Goal: Task Accomplishment & Management: Complete application form

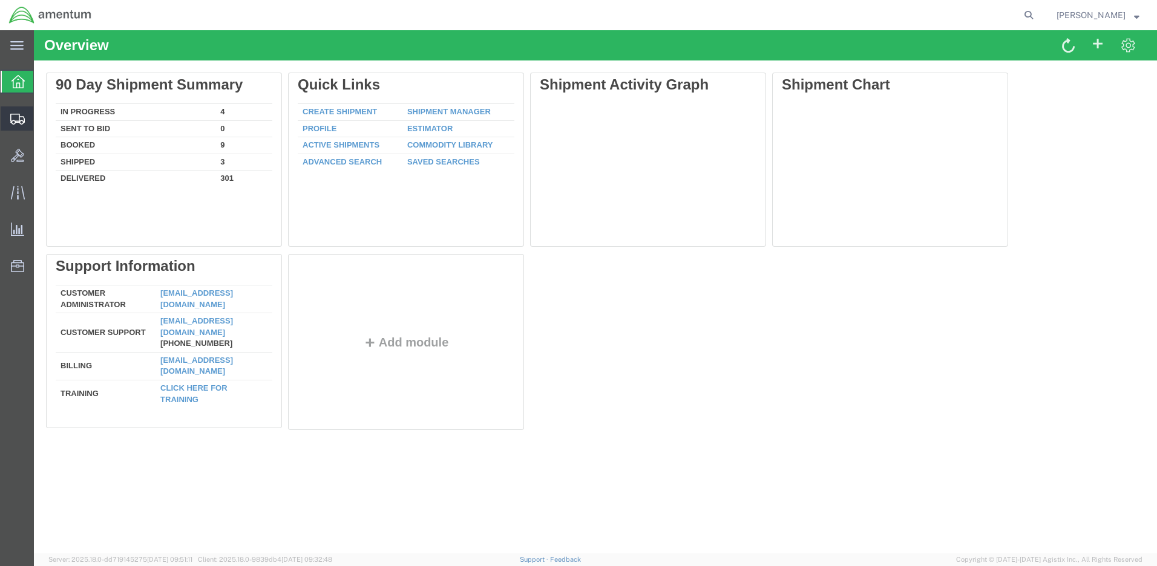
click at [0, 0] on span "Create Shipment" at bounding box center [0, 0] width 0 height 0
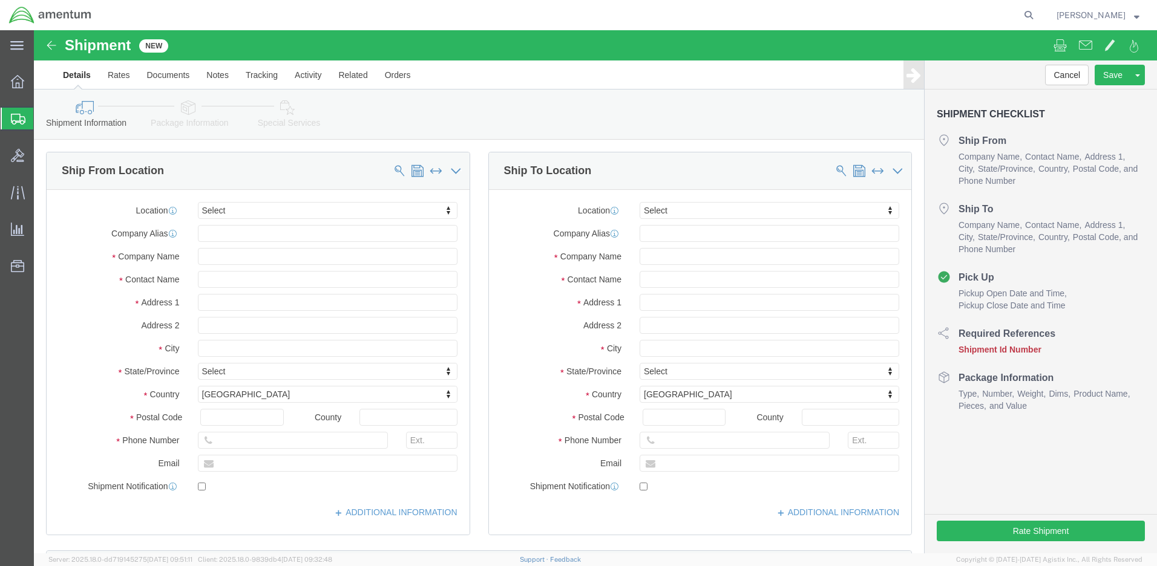
select select
click input "text"
type input "[PERSON_NAME]"
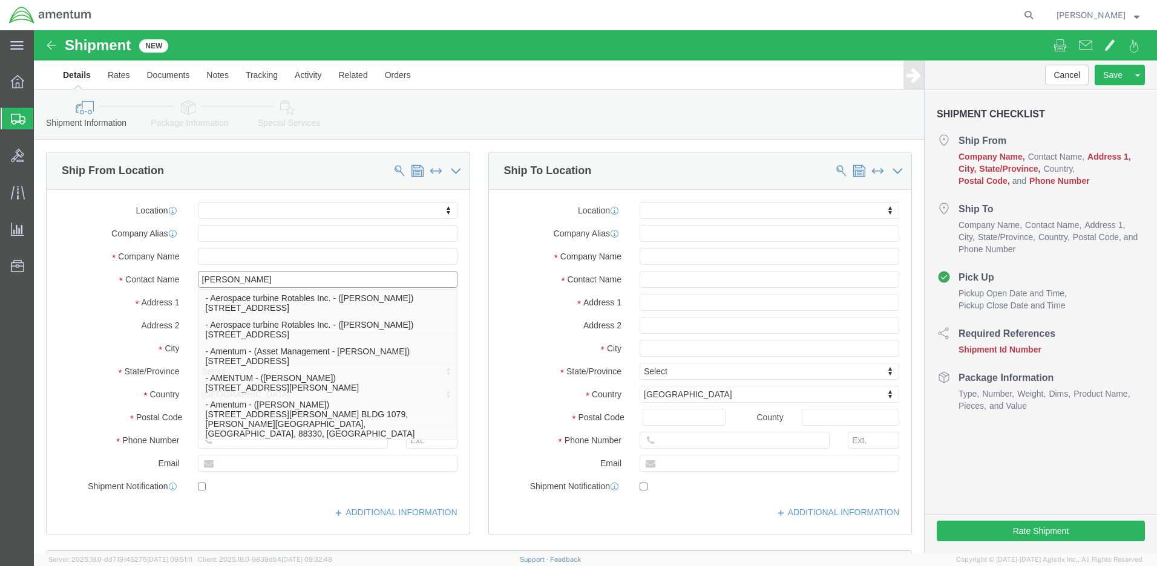
click p "- Amentum - ([PERSON_NAME]***) BLDG [STREET_ADDRESS][PERSON_NAME] Defrenn Army …"
select select "[GEOGRAPHIC_DATA]"
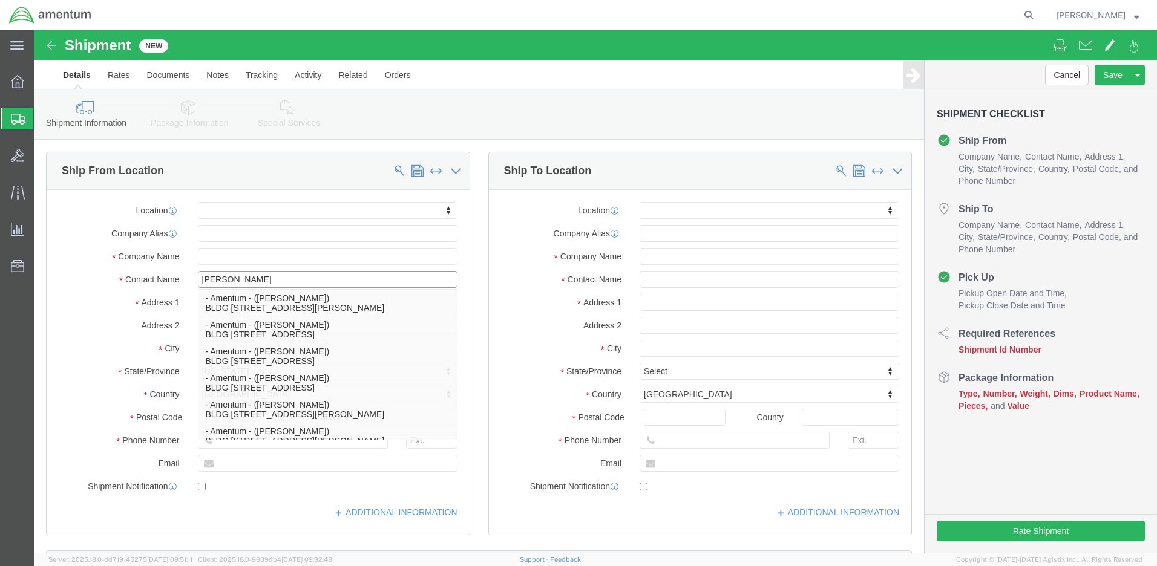
type input "[PERSON_NAME]"
click label "City"
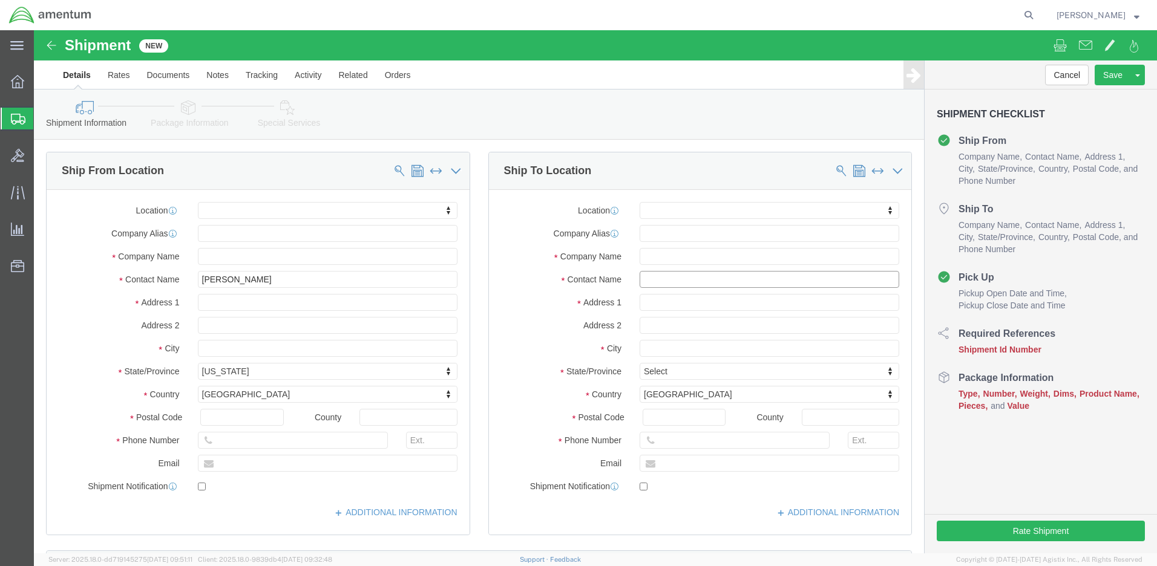
click input "text"
type input "[PERSON_NAME]"
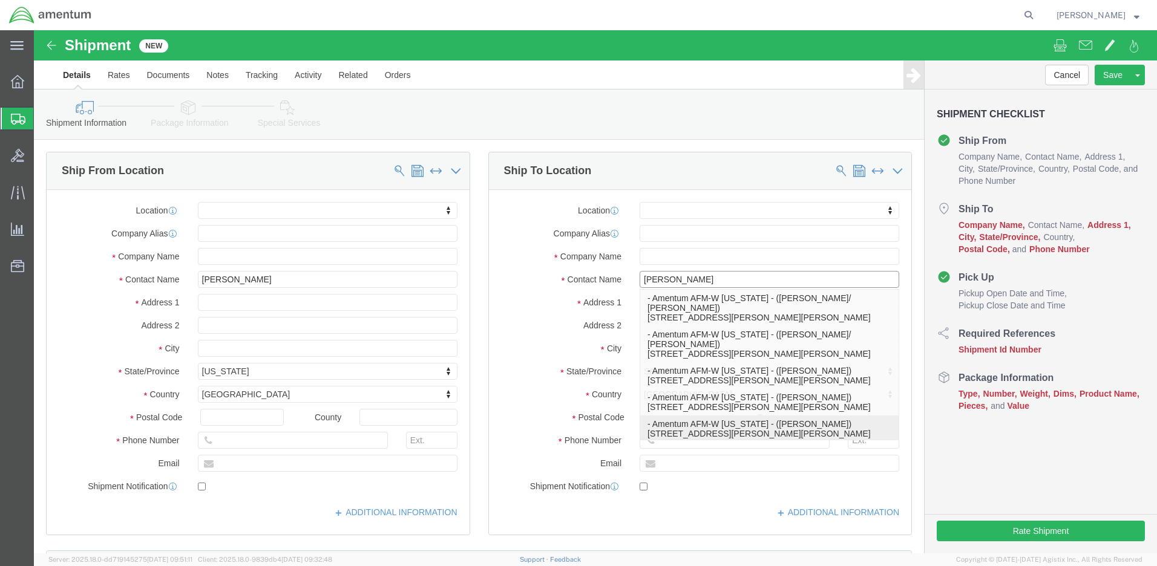
click p "- Amentum AFM-W [US_STATE] - ([PERSON_NAME]) [STREET_ADDRESS][PERSON_NAME][PERS…"
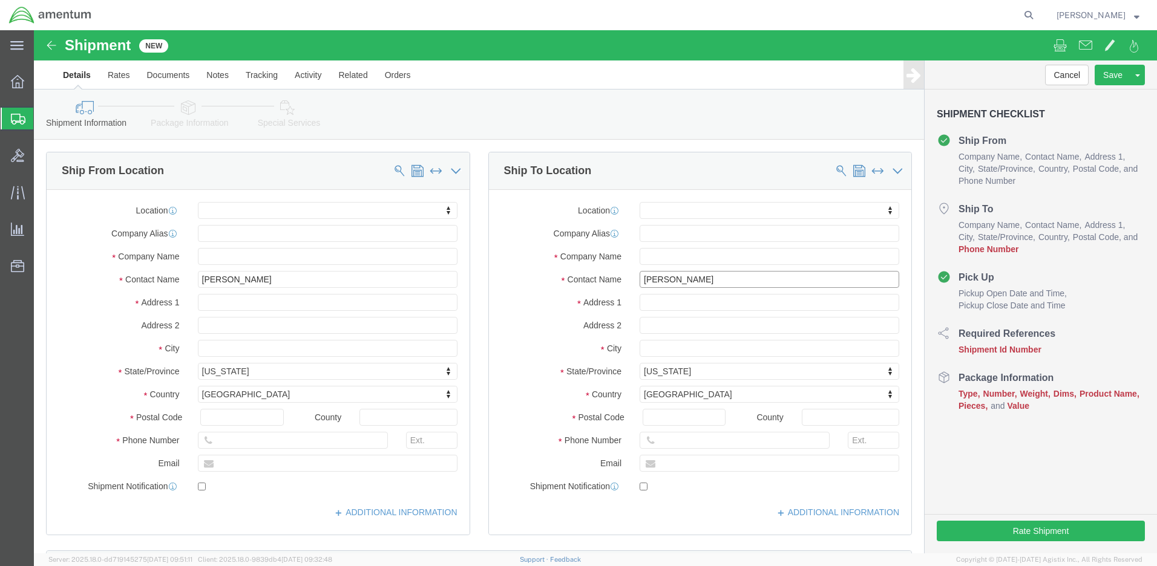
select select "AK"
type input "[PERSON_NAME]"
click input "text"
paste input "[PHONE_NUMBER]"
type input "[PHONE_NUMBER]"
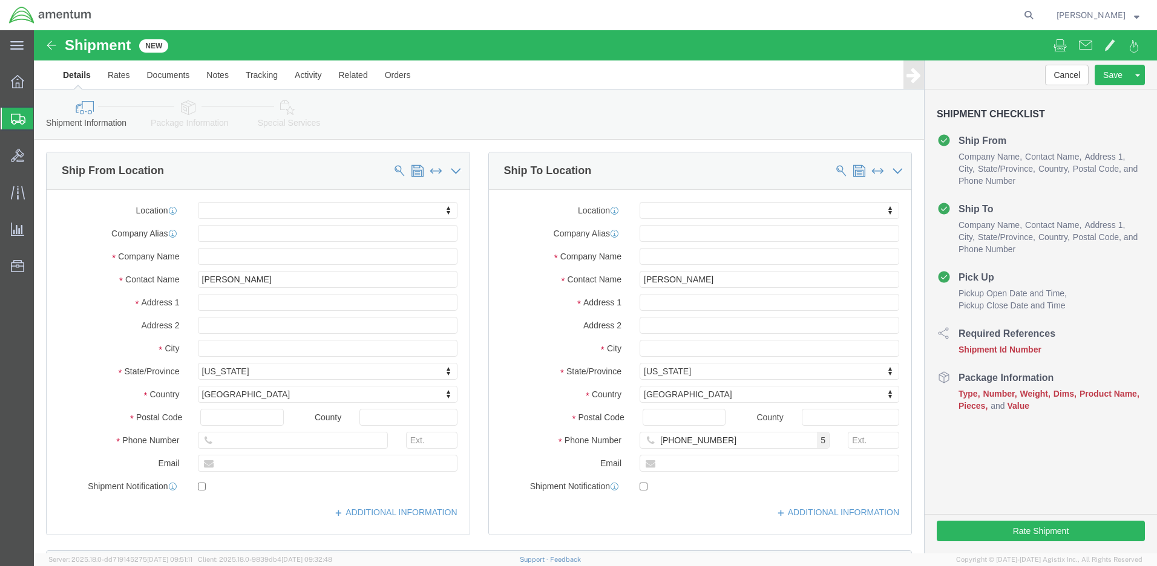
click input "text"
paste input "4999.R.2521.AD.AF.04.ALKA.00"
type input "4999.R.2521.AD.AF.04.ALKA.00"
click button "Continue"
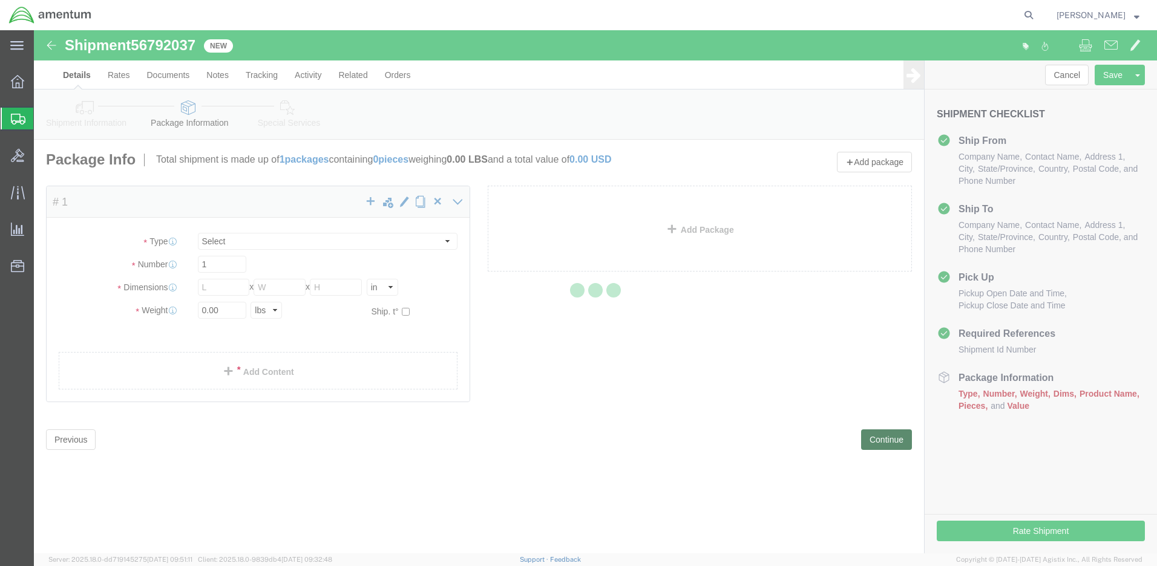
select select "CBOX"
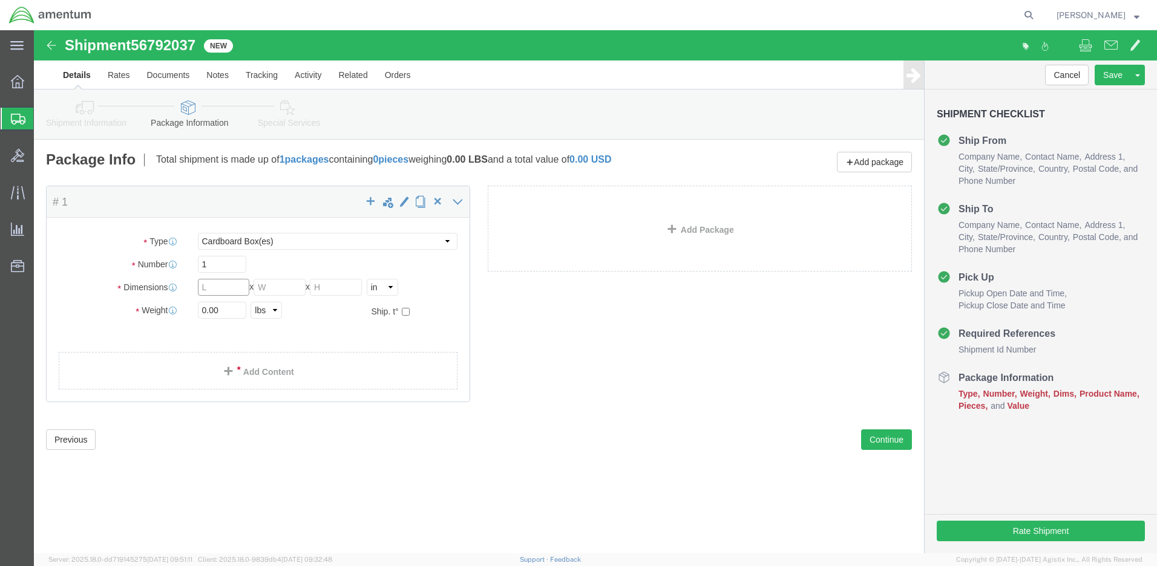
click input "text"
type input "12"
type input "5"
type input "1.0"
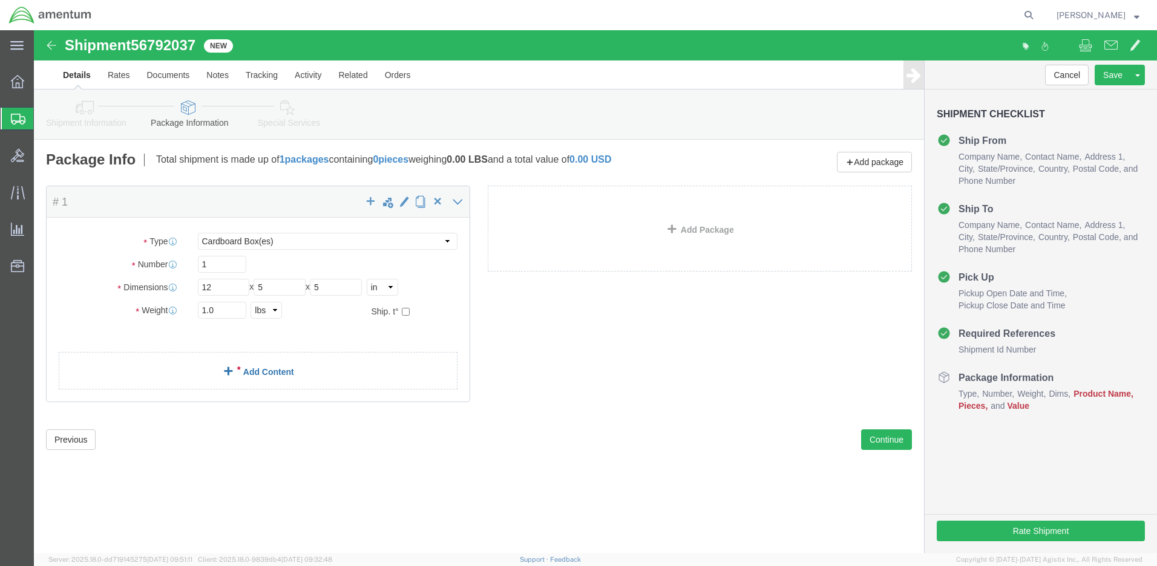
click link "Add Content"
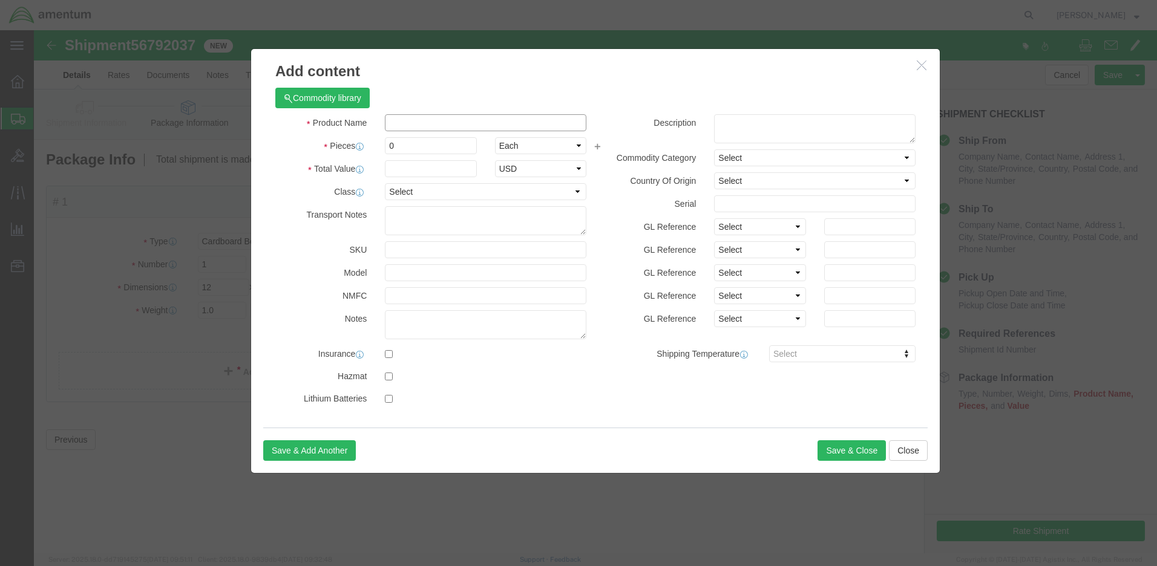
click input "text"
type input "Contact Positioner"
type input "1"
type input "10.00"
select select "50"
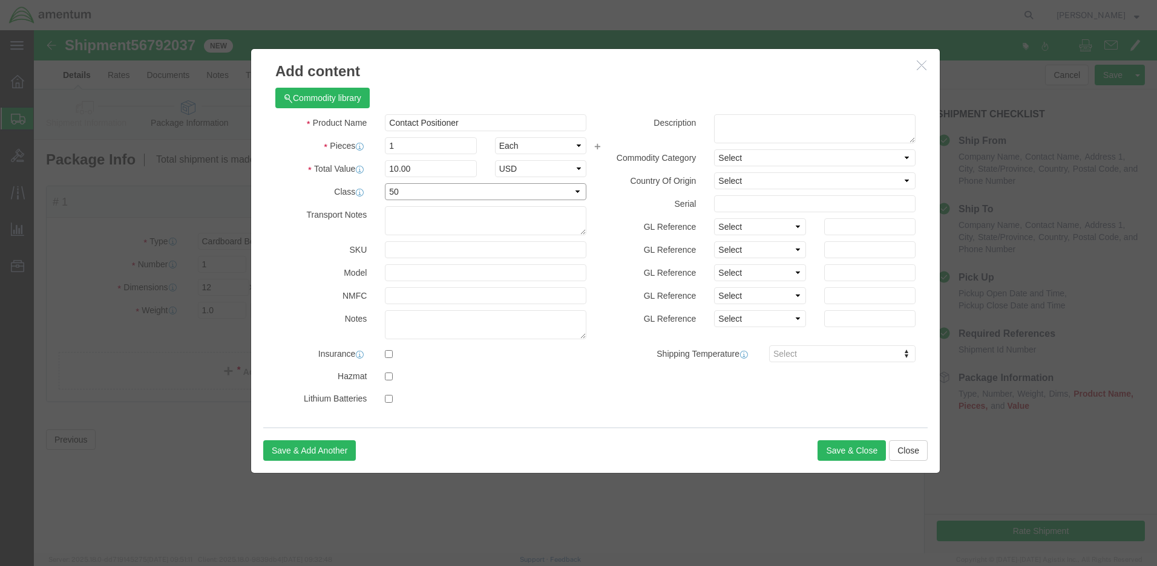
click textarea
paste textarea "1AG03918"
type textarea "1AG03918"
select select "US"
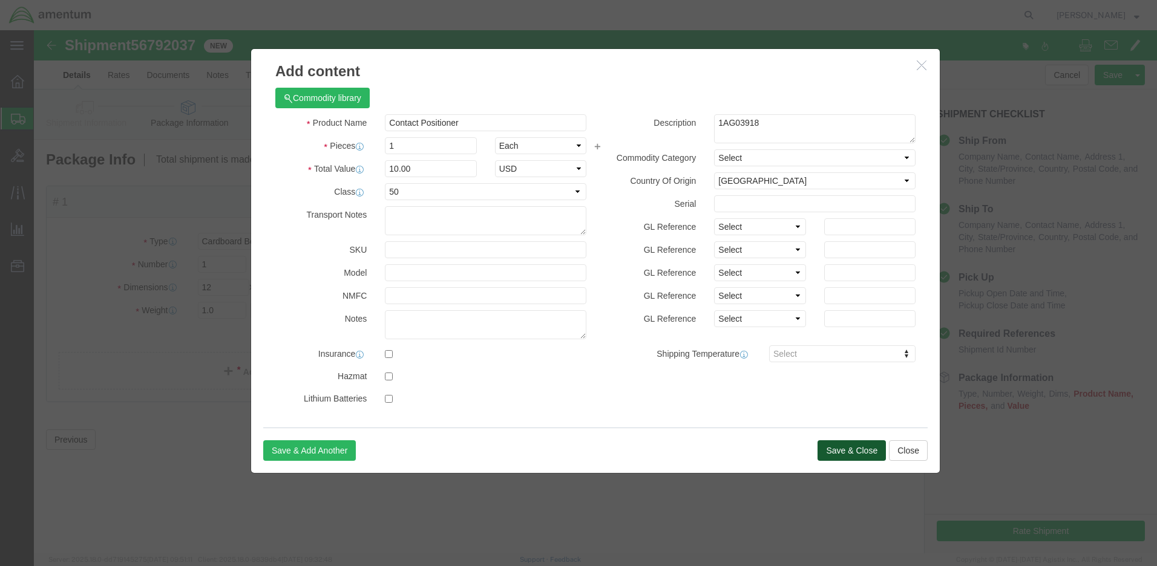
click button "Save & Close"
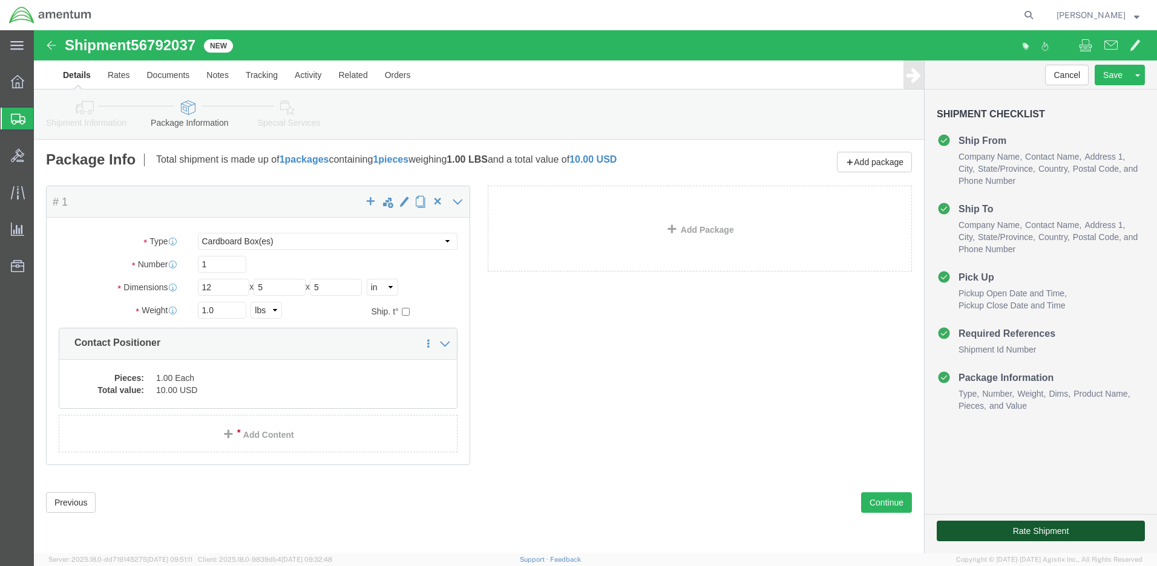
click button "Rate Shipment"
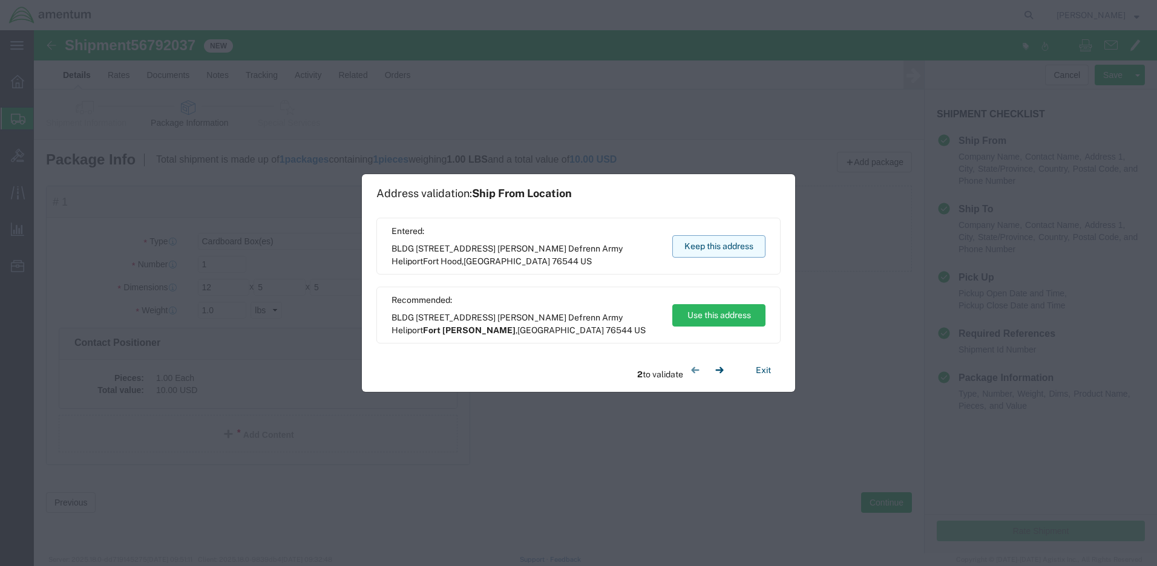
click at [725, 243] on button "Keep this address" at bounding box center [718, 246] width 93 height 22
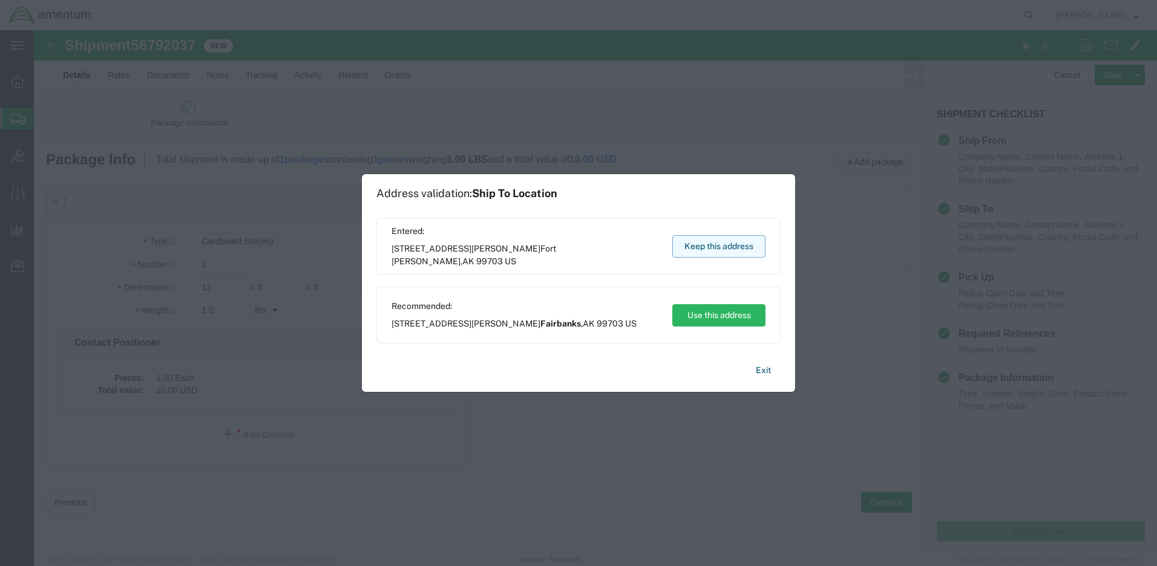
click at [725, 243] on button "Keep this address" at bounding box center [718, 246] width 93 height 22
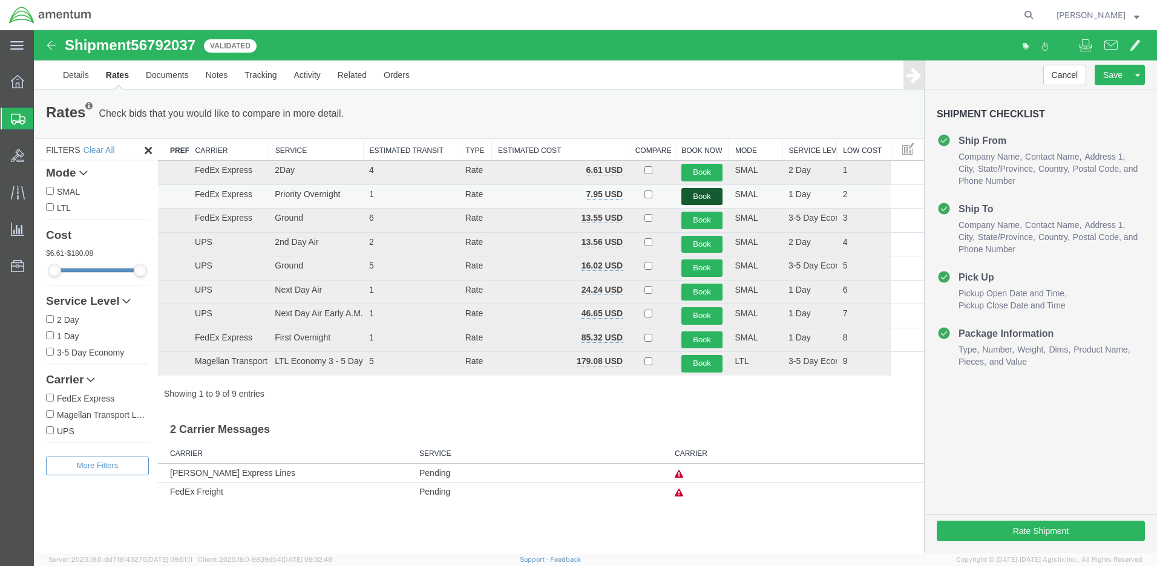
click at [703, 195] on button "Book" at bounding box center [702, 197] width 42 height 18
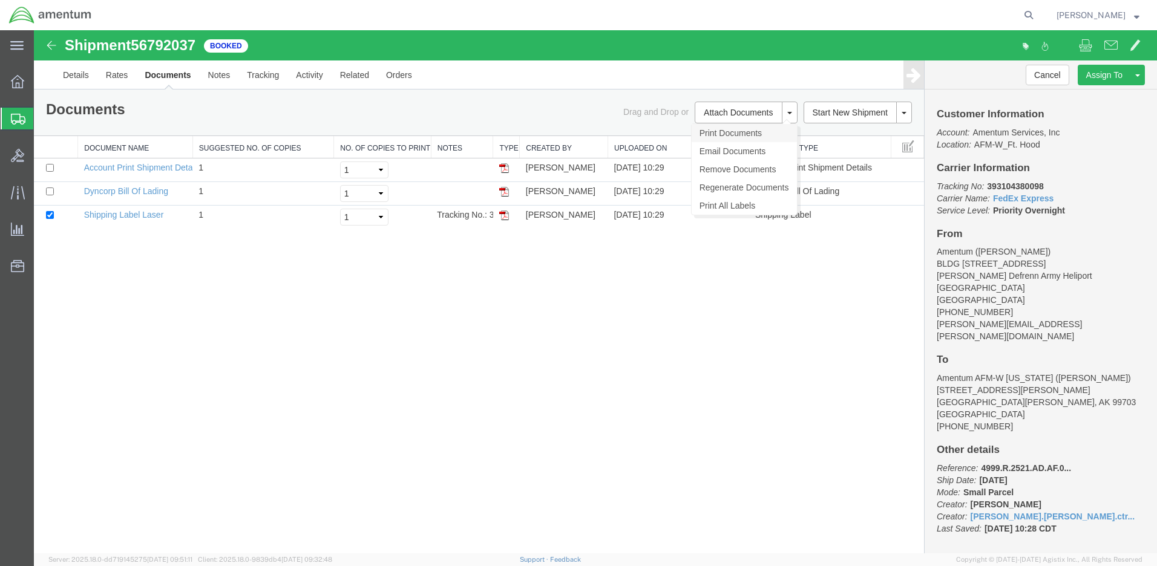
click at [707, 134] on link "Print Documents" at bounding box center [744, 133] width 105 height 18
click at [740, 133] on link "Print Documents" at bounding box center [744, 133] width 105 height 18
click at [716, 131] on link "Print Documents" at bounding box center [744, 133] width 105 height 18
click at [731, 130] on link "Print Documents" at bounding box center [744, 133] width 105 height 18
click at [545, 298] on div "Shipment 56792037 3 of 3 Booked Details Rates Documents Notes Tracking Activity…" at bounding box center [595, 291] width 1123 height 523
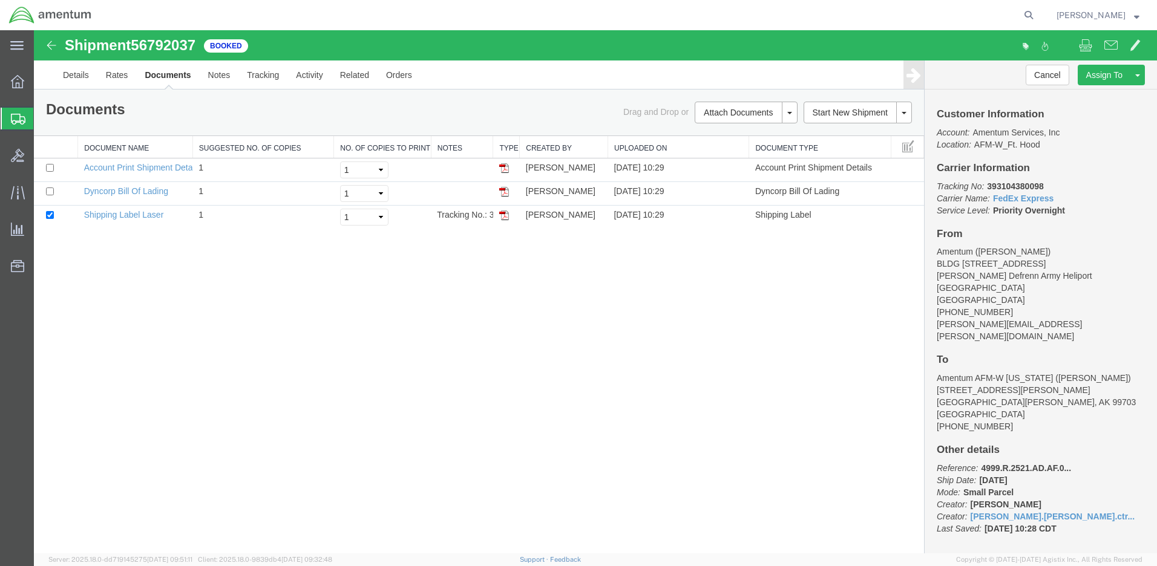
click at [0, 0] on span "Shipment Manager" at bounding box center [0, 0] width 0 height 0
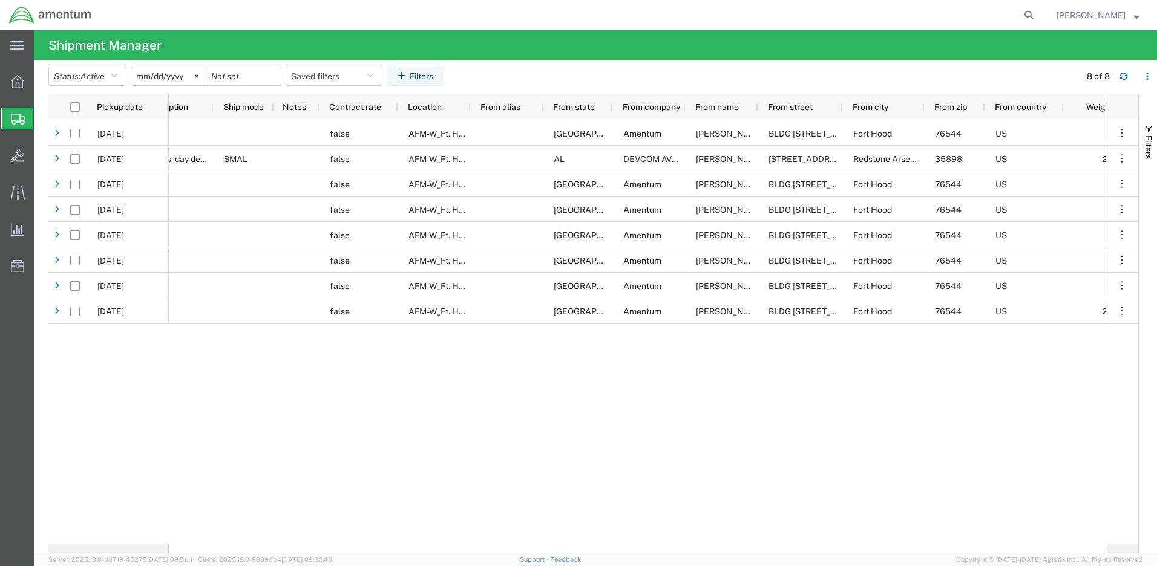
scroll to position [0, 716]
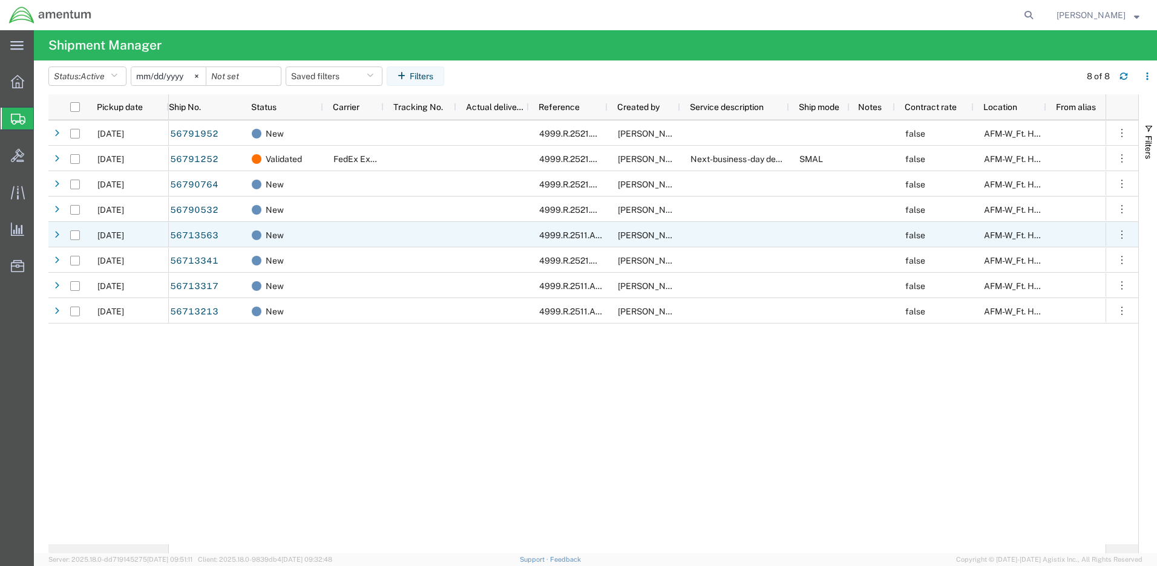
click at [0, 0] on span "Create from Template" at bounding box center [0, 0] width 0 height 0
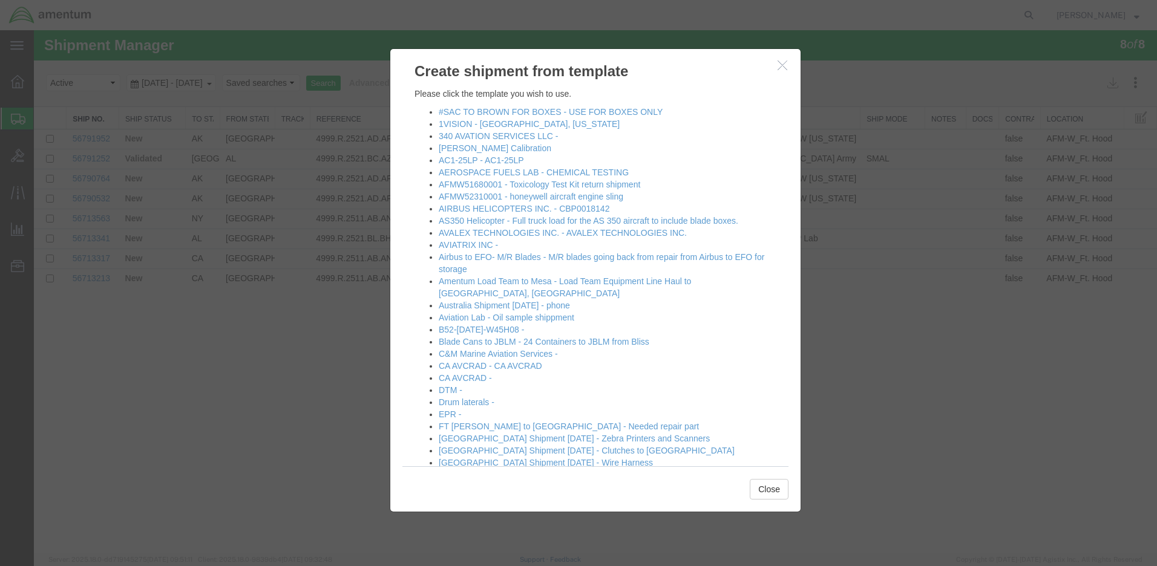
click at [783, 65] on icon "button" at bounding box center [782, 65] width 10 height 10
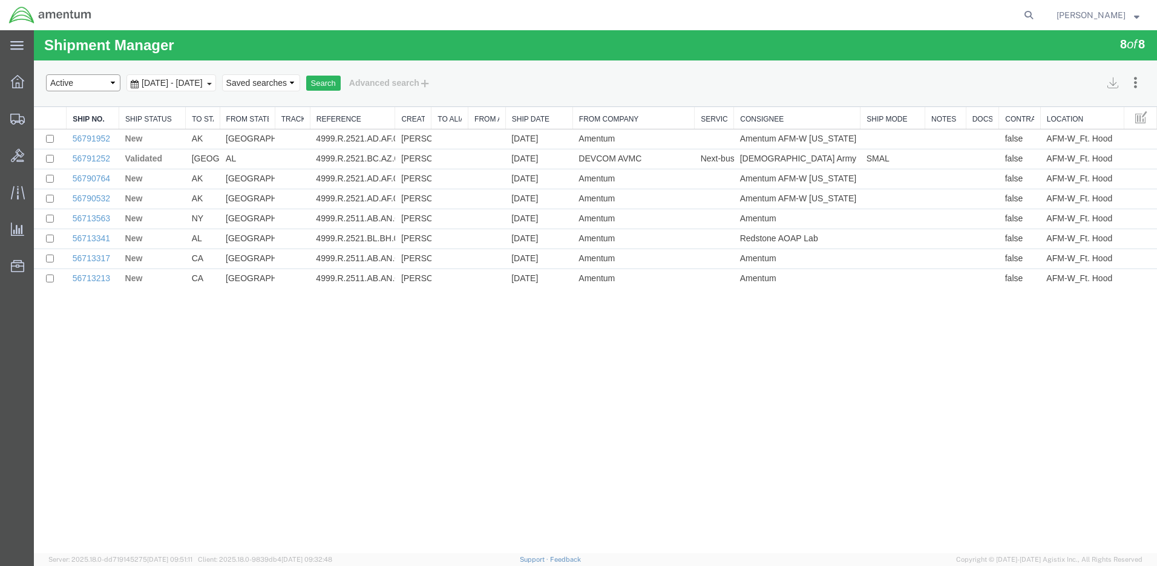
select select "ALL"
click at [341, 82] on button "Search" at bounding box center [323, 84] width 34 height 16
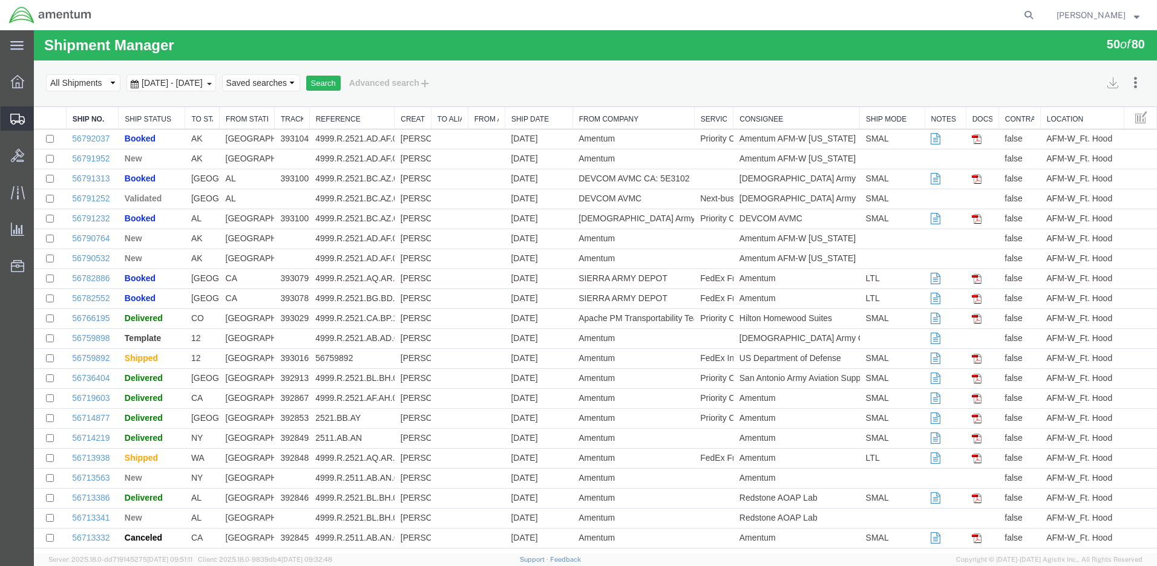
click at [0, 0] on span "Create Shipment" at bounding box center [0, 0] width 0 height 0
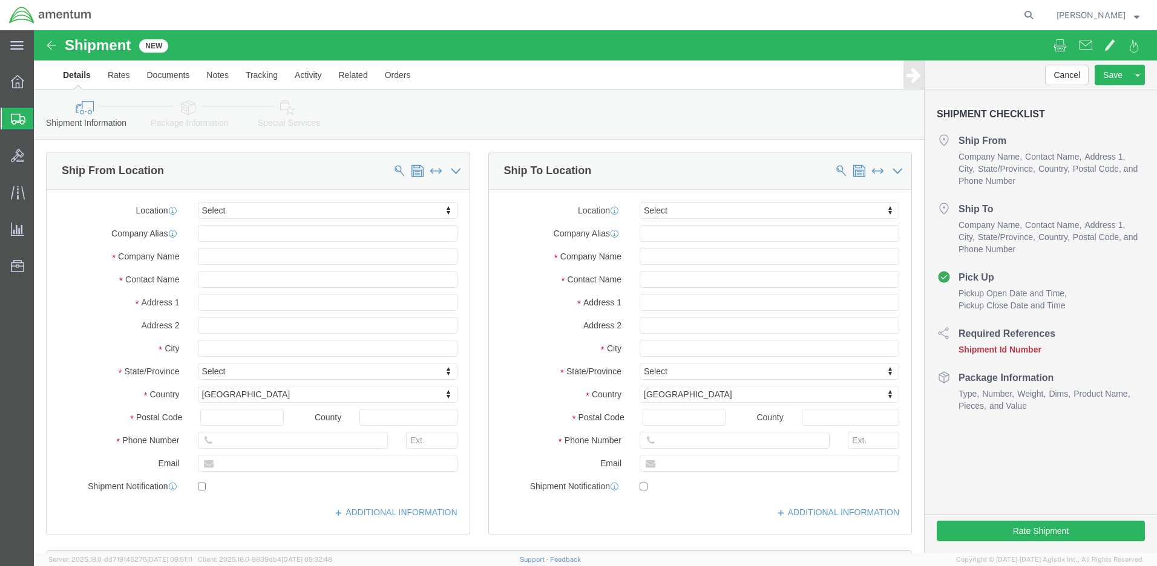
select select
click input "text"
type input "[PERSON_NAME]"
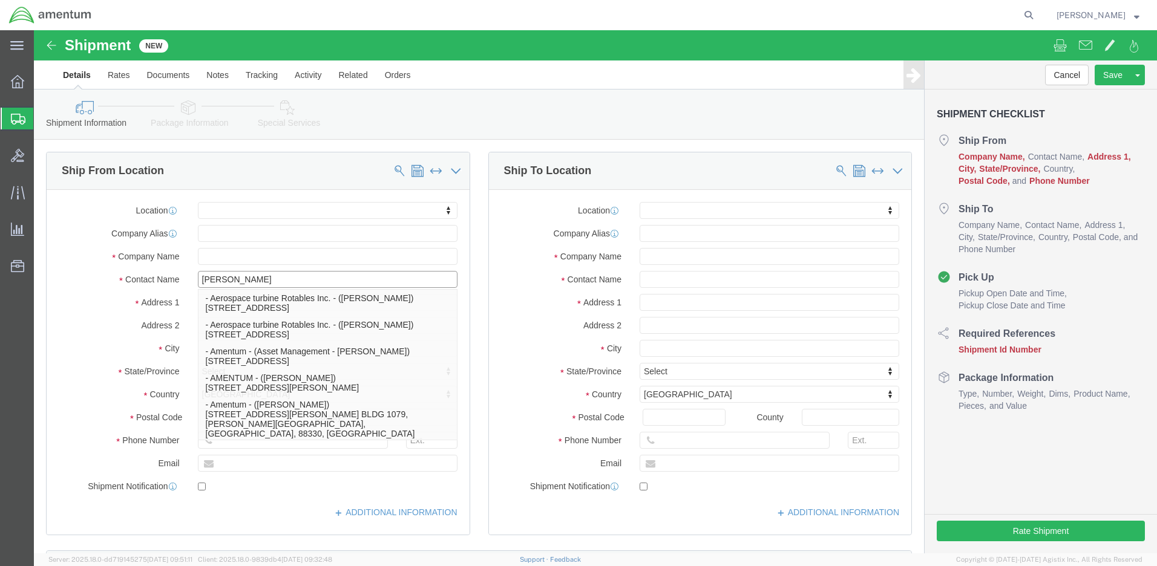
click p "- Amentum - ([PERSON_NAME]***) BLDG [STREET_ADDRESS][PERSON_NAME] Defrenn Army …"
select select "[GEOGRAPHIC_DATA]"
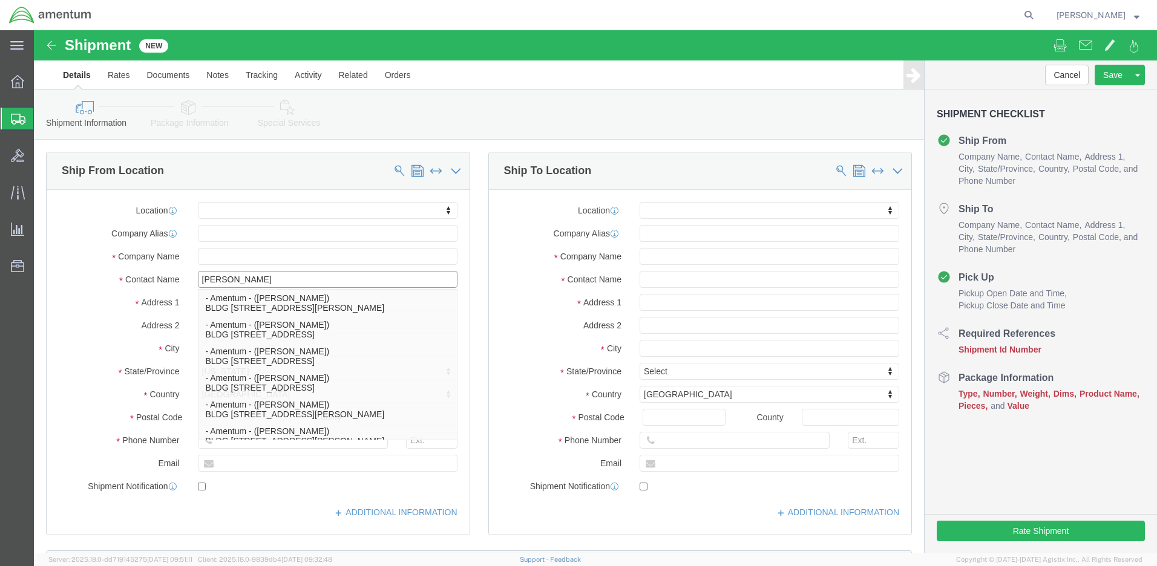
type input "[PERSON_NAME]"
click label "Address 2"
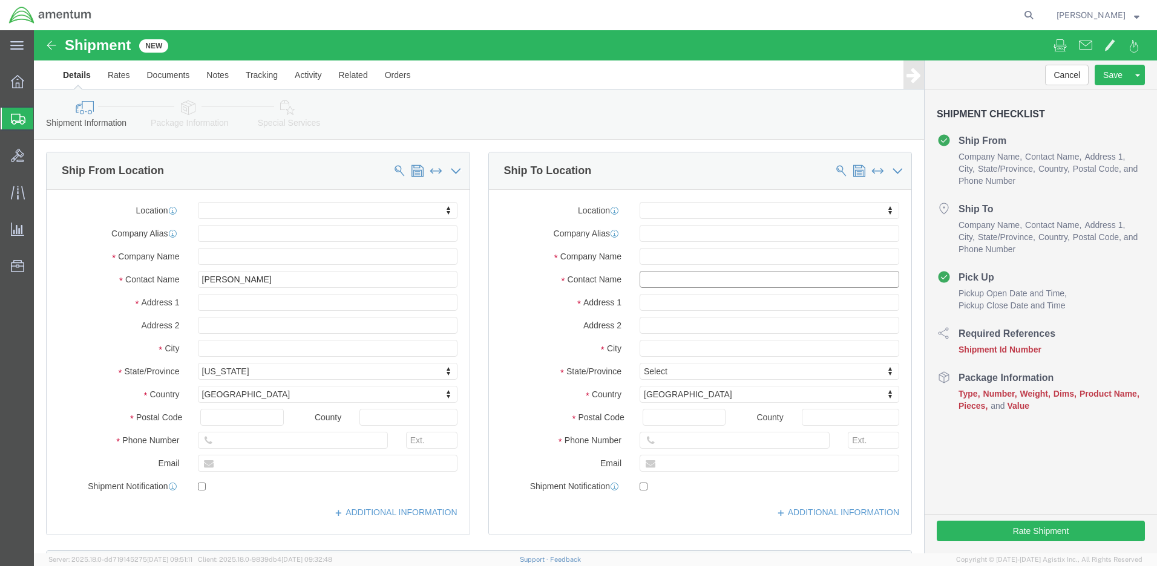
click input "text"
type input "AFMD C/O Amentum"
click input "text"
click input "[PERSON_NAME]"
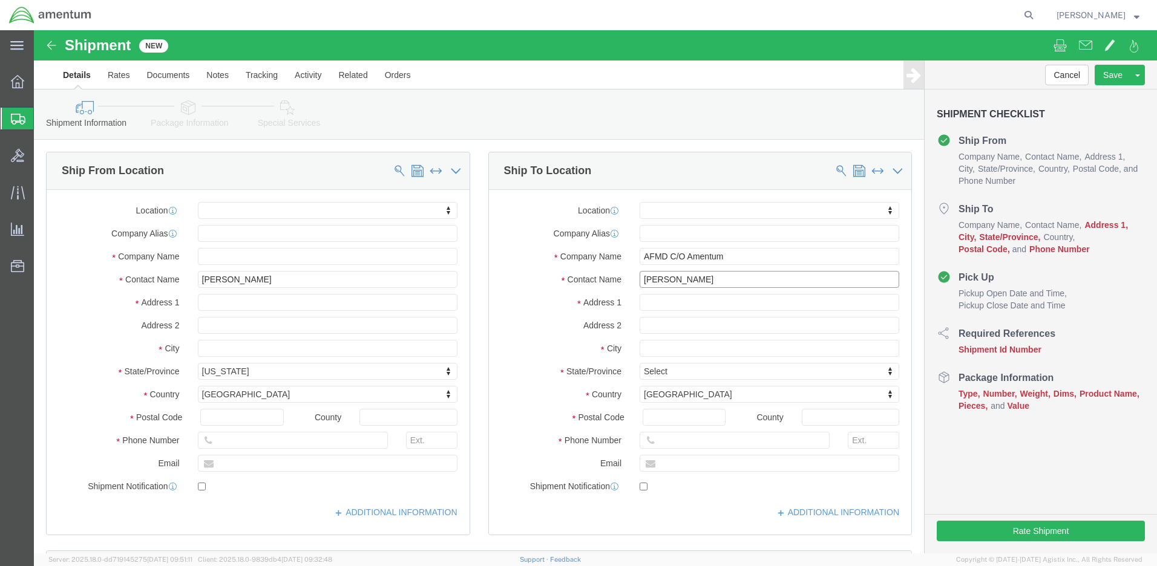
click input "[PERSON_NAME]"
click input "[PERSON_NAME]/"
paste input "[PERSON_NAME]"
type input "[PERSON_NAME]/[PERSON_NAME]"
click input "text"
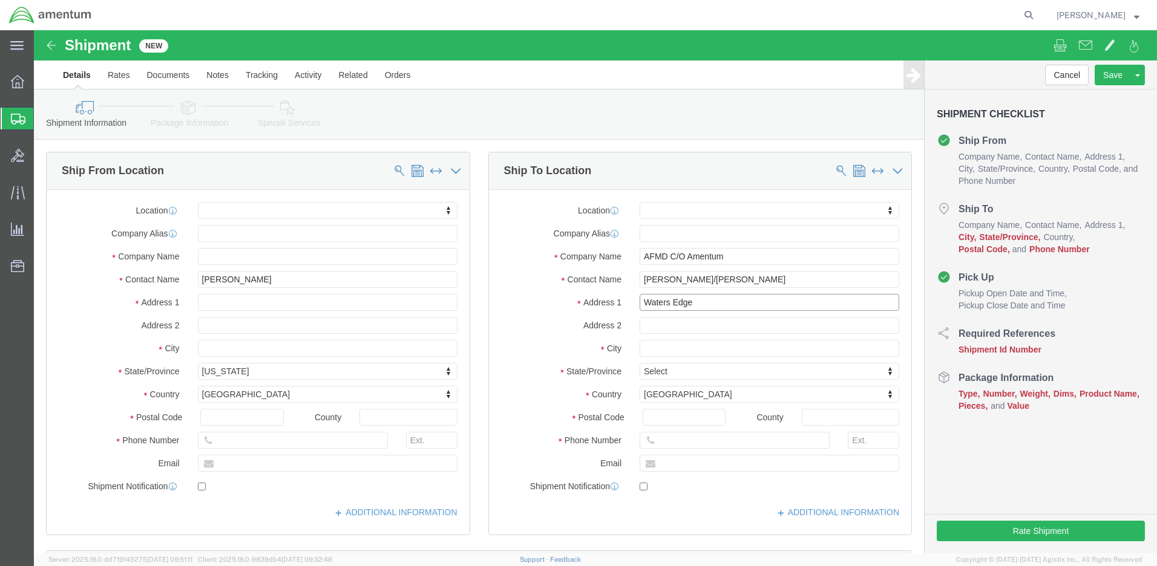
type input "Waters Edge"
